Goal: Task Accomplishment & Management: Complete application form

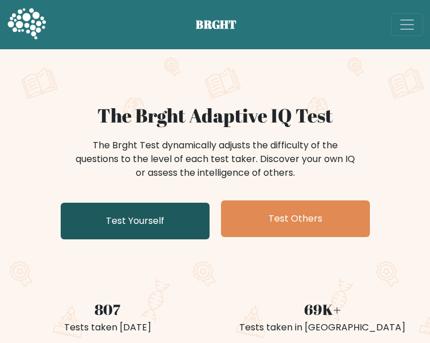
click at [94, 218] on link "Test Yourself" at bounding box center [135, 221] width 149 height 37
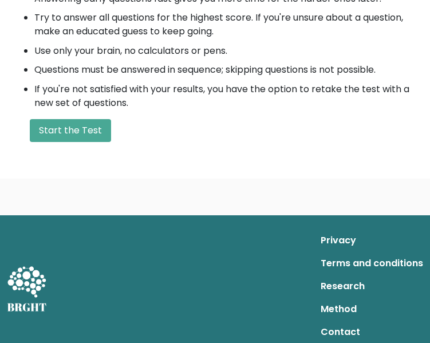
scroll to position [427, 0]
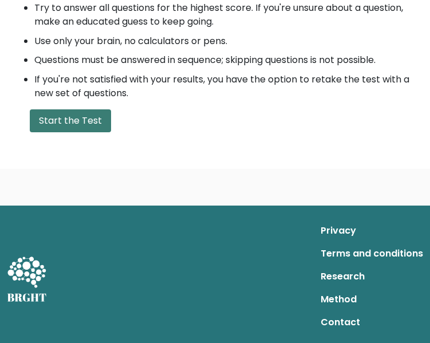
click at [89, 117] on button "Start the Test" at bounding box center [70, 120] width 81 height 23
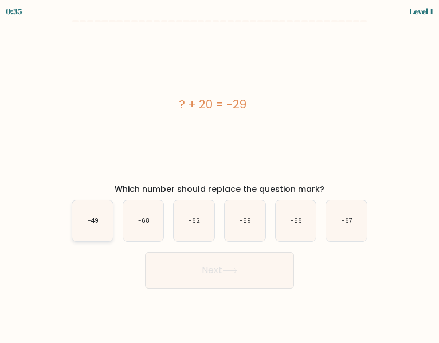
click at [99, 214] on icon "-49" at bounding box center [92, 221] width 41 height 41
click at [219, 175] on input "a. -49" at bounding box center [219, 173] width 1 height 3
radio input "true"
click at [237, 269] on icon at bounding box center [229, 271] width 15 height 6
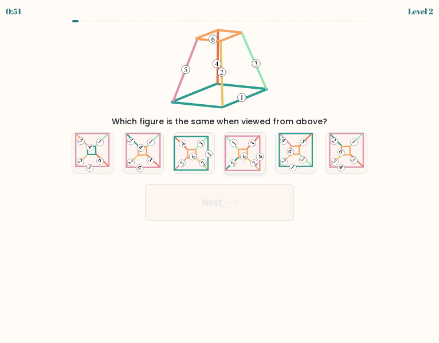
click at [248, 149] on icon at bounding box center [245, 153] width 41 height 36
click at [220, 172] on input "d." at bounding box center [219, 173] width 1 height 3
radio input "true"
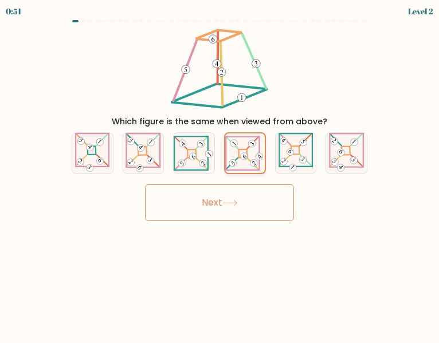
click at [248, 149] on icon at bounding box center [245, 153] width 40 height 35
click at [220, 172] on input "d." at bounding box center [219, 173] width 1 height 3
click at [217, 203] on button "Next" at bounding box center [219, 202] width 149 height 37
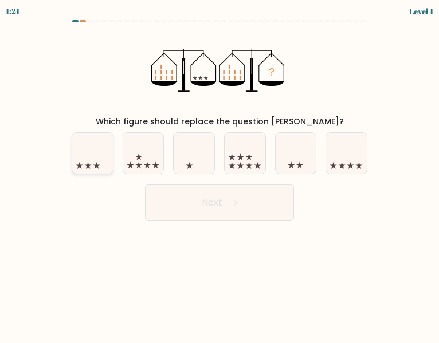
click at [93, 156] on icon at bounding box center [92, 153] width 41 height 34
click at [219, 172] on input "a." at bounding box center [219, 173] width 1 height 3
radio input "true"
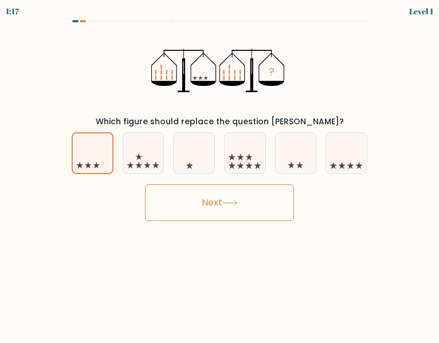
click at [212, 203] on button "Next" at bounding box center [219, 202] width 149 height 37
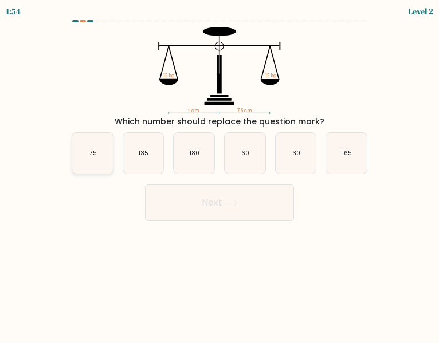
click at [80, 158] on icon "75" at bounding box center [92, 153] width 41 height 41
click at [219, 172] on input "a. 75" at bounding box center [219, 173] width 1 height 3
radio input "true"
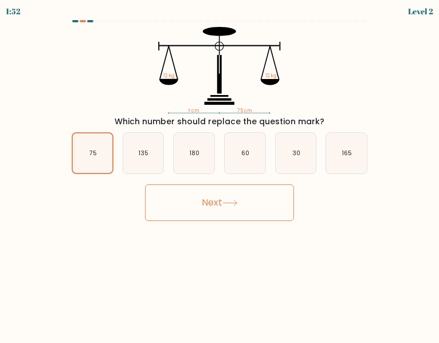
click at [210, 199] on button "Next" at bounding box center [219, 202] width 149 height 37
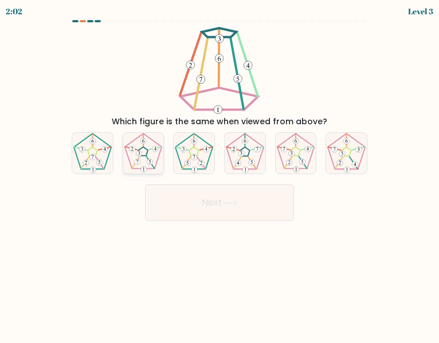
click at [136, 155] on 660 at bounding box center [139, 154] width 6 height 6
click at [219, 172] on input "b." at bounding box center [219, 173] width 1 height 3
radio input "true"
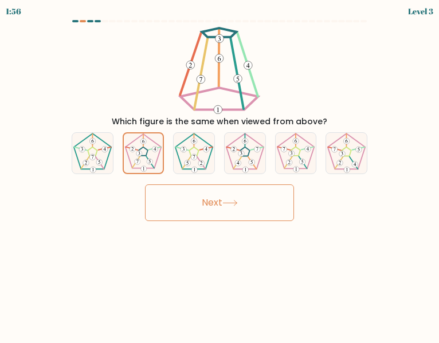
click at [213, 202] on button "Next" at bounding box center [219, 202] width 149 height 37
